Goal: Task Accomplishment & Management: Use online tool/utility

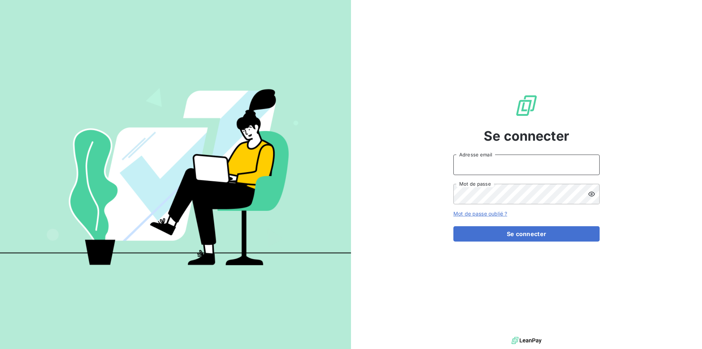
click at [471, 161] on input "Adresse email" at bounding box center [526, 165] width 146 height 20
type input "[EMAIL_ADDRESS][DOMAIN_NAME]"
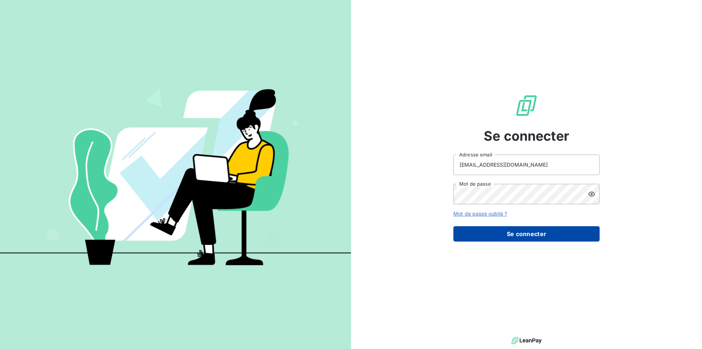
click at [521, 233] on button "Se connecter" at bounding box center [526, 233] width 146 height 15
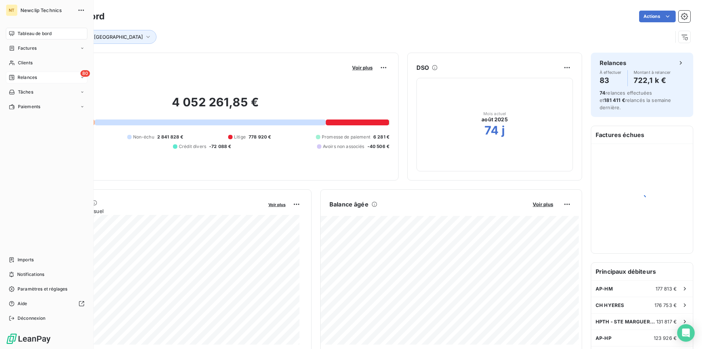
click at [27, 76] on span "Relances" at bounding box center [27, 77] width 19 height 7
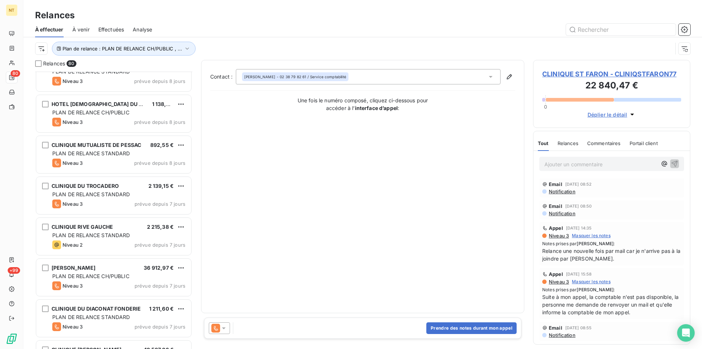
scroll to position [410, 0]
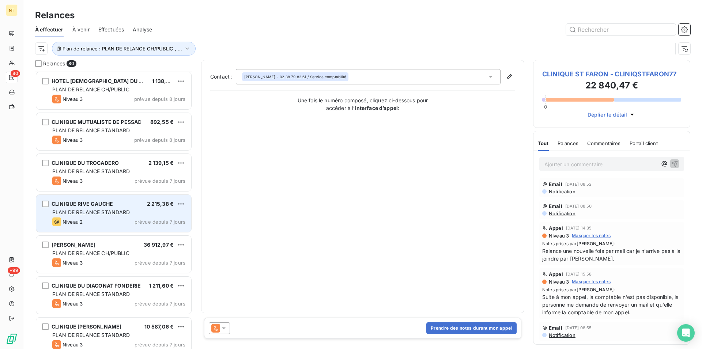
click at [95, 211] on span "PLAN DE RELANCE STANDARD" at bounding box center [91, 212] width 78 height 6
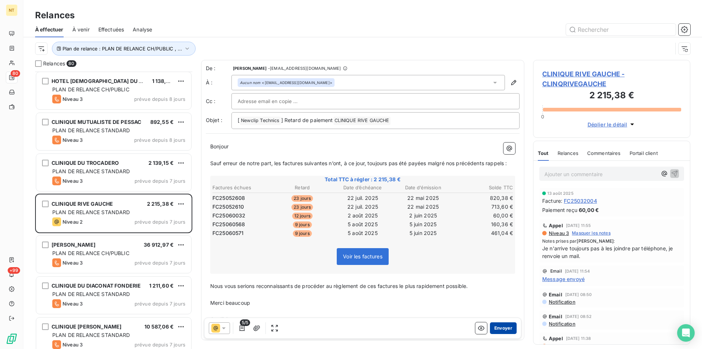
click at [492, 327] on button "Envoyer" at bounding box center [503, 328] width 27 height 12
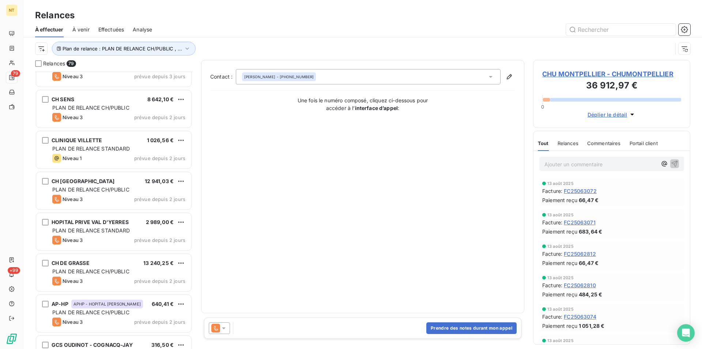
scroll to position [2797, 0]
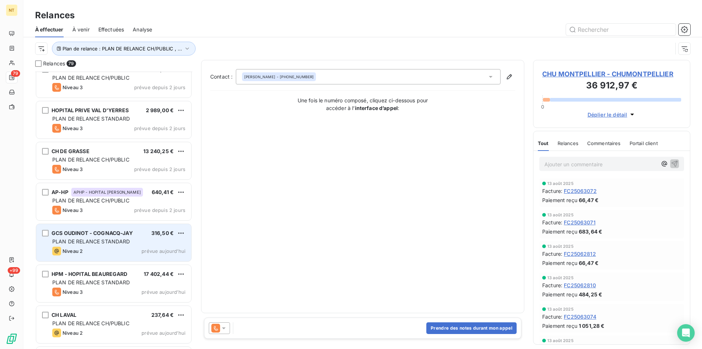
click at [97, 248] on div "Niveau 2 prévue [DATE]" at bounding box center [118, 251] width 133 height 9
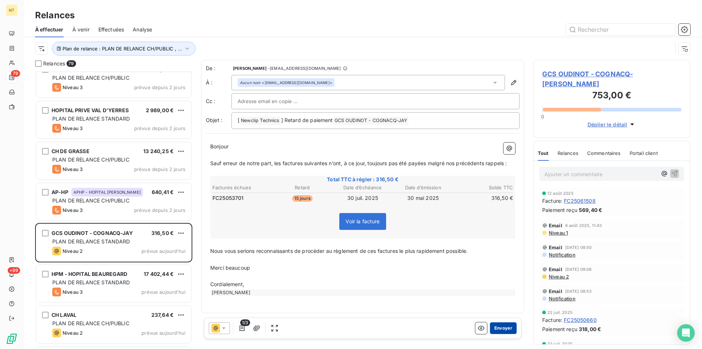
click at [500, 327] on button "Envoyer" at bounding box center [503, 328] width 27 height 12
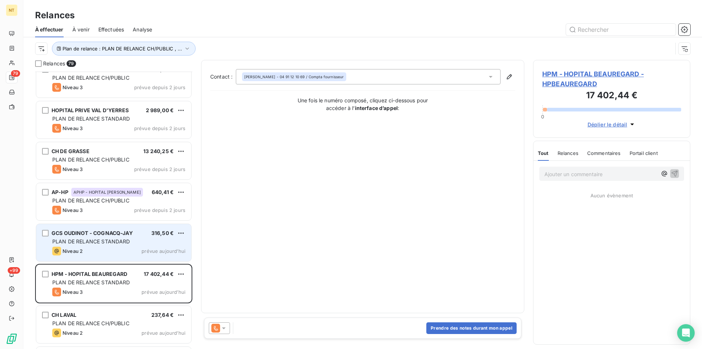
scroll to position [2871, 0]
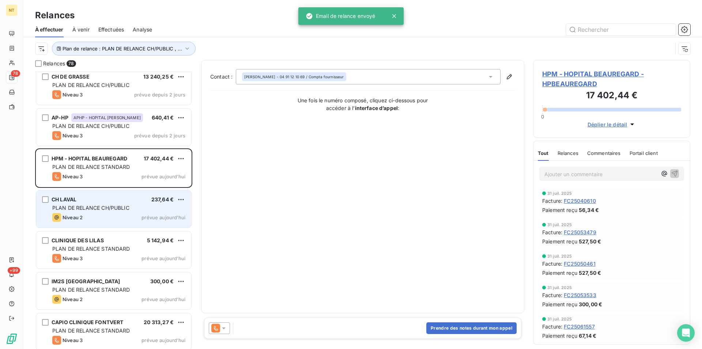
click at [116, 212] on div "CH LAVAL 237,64 € PLAN DE RELANCE CH/PUBLIC Niveau 2 prévue [DATE]" at bounding box center [113, 208] width 155 height 37
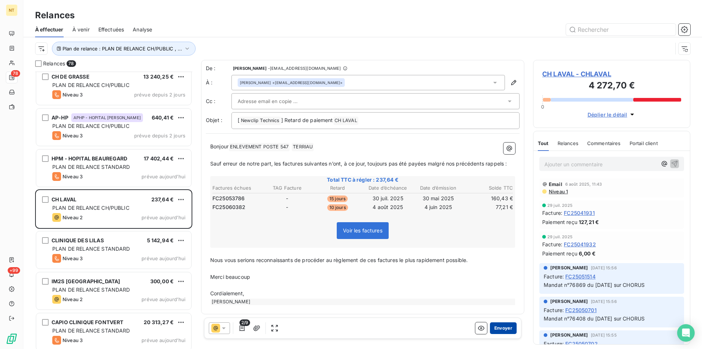
click at [495, 331] on button "Envoyer" at bounding box center [503, 328] width 27 height 12
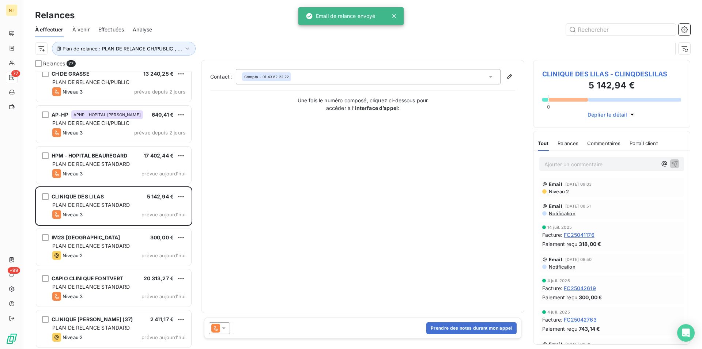
scroll to position [2875, 0]
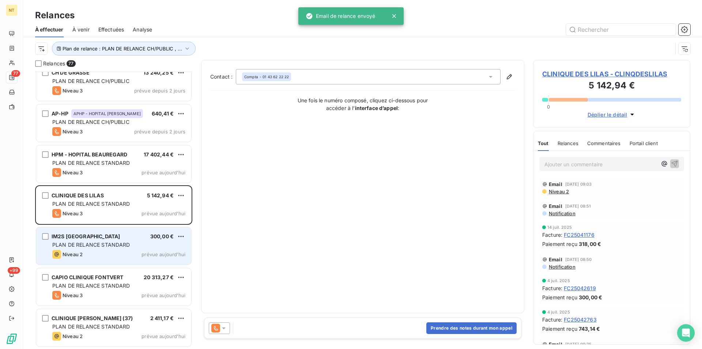
click at [124, 249] on div "IM2S MONACO 300,00 € PLAN DE RELANCE STANDARD Niveau 2 prévue [DATE]" at bounding box center [113, 245] width 155 height 37
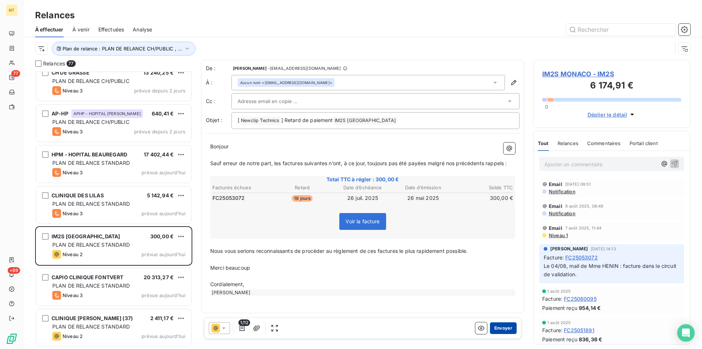
click at [496, 326] on button "Envoyer" at bounding box center [503, 328] width 27 height 12
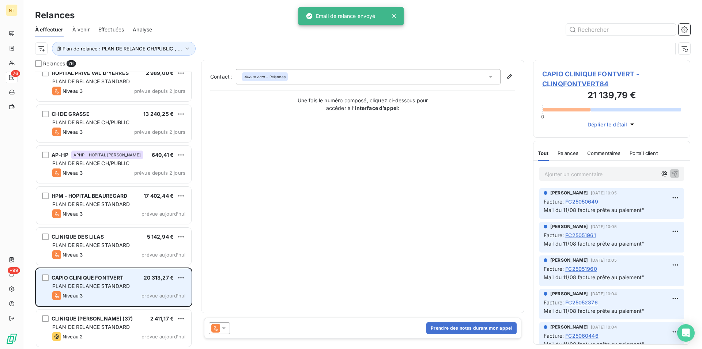
scroll to position [2834, 0]
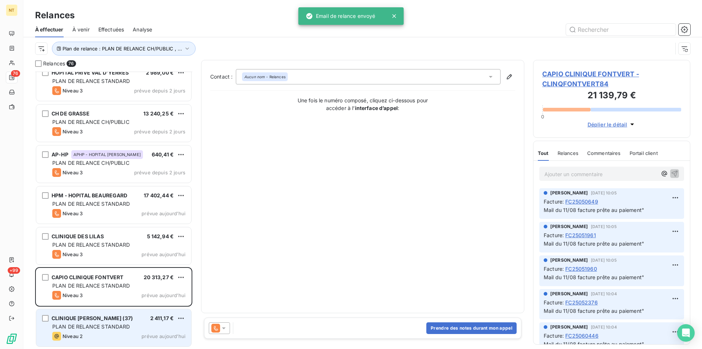
click at [106, 324] on span "PLAN DE RELANCE STANDARD" at bounding box center [91, 326] width 78 height 6
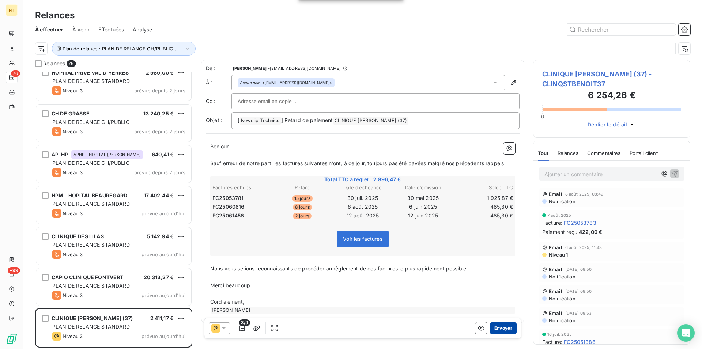
click at [495, 328] on button "Envoyer" at bounding box center [503, 328] width 27 height 12
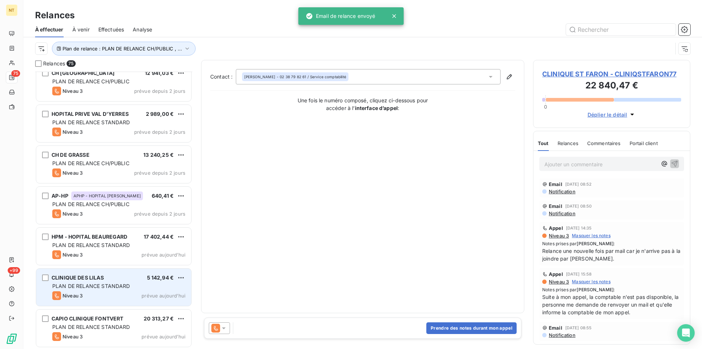
scroll to position [2793, 0]
